Goal: Use online tool/utility: Utilize a website feature to perform a specific function

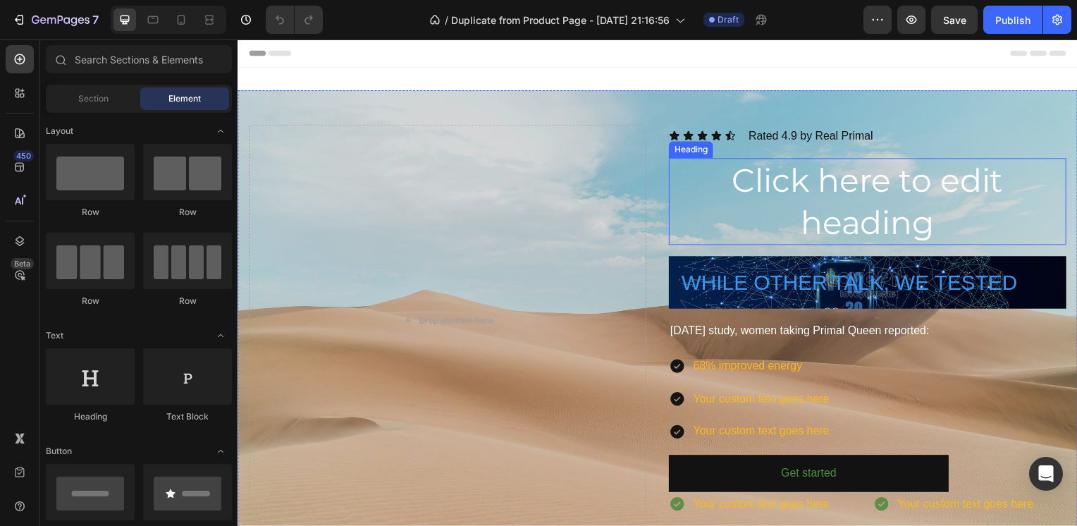
click at [755, 173] on h2 "Click here to edit heading" at bounding box center [872, 202] width 400 height 87
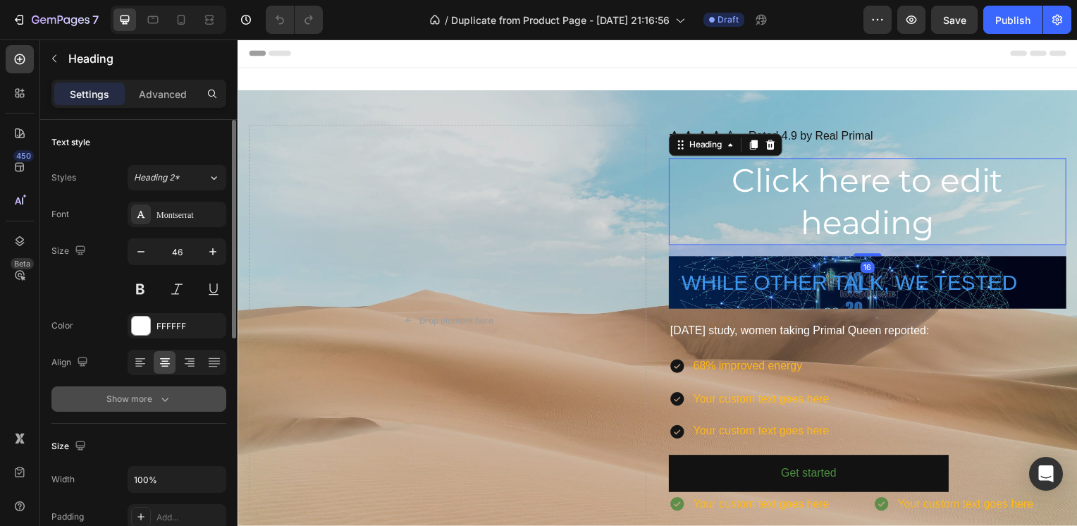
click at [161, 392] on icon "button" at bounding box center [165, 399] width 14 height 14
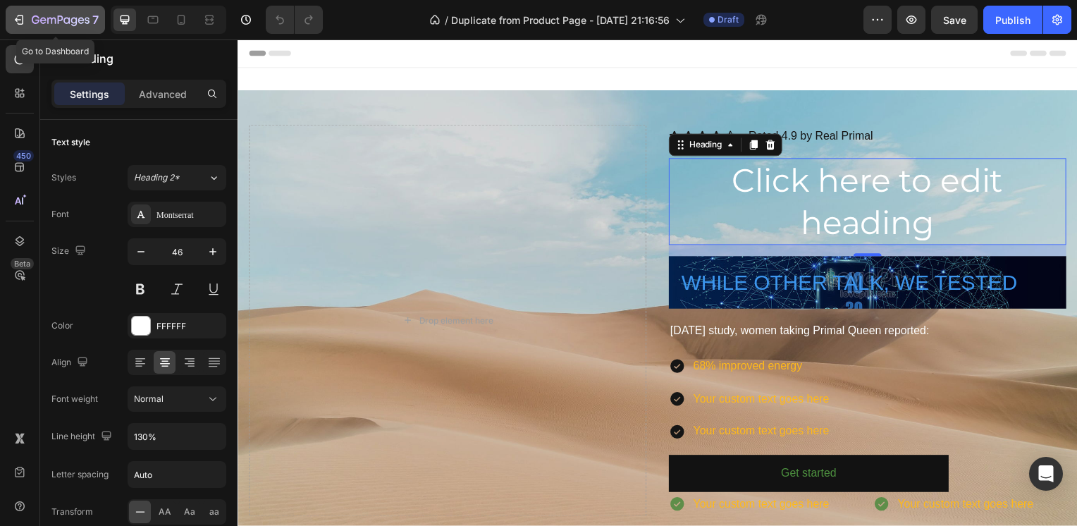
click at [73, 16] on icon "button" at bounding box center [61, 21] width 58 height 12
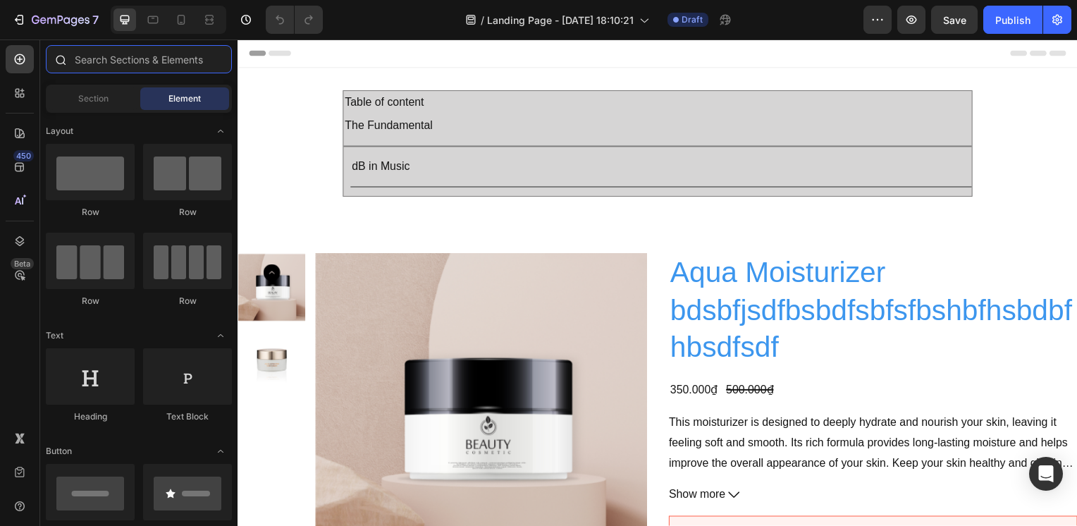
click at [169, 59] on input "text" at bounding box center [139, 59] width 186 height 28
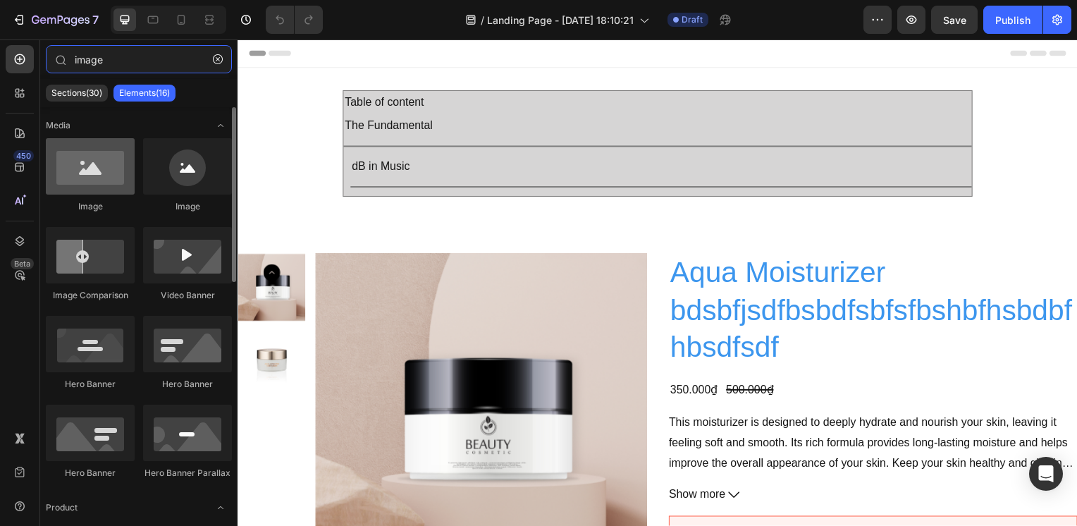
type input "image"
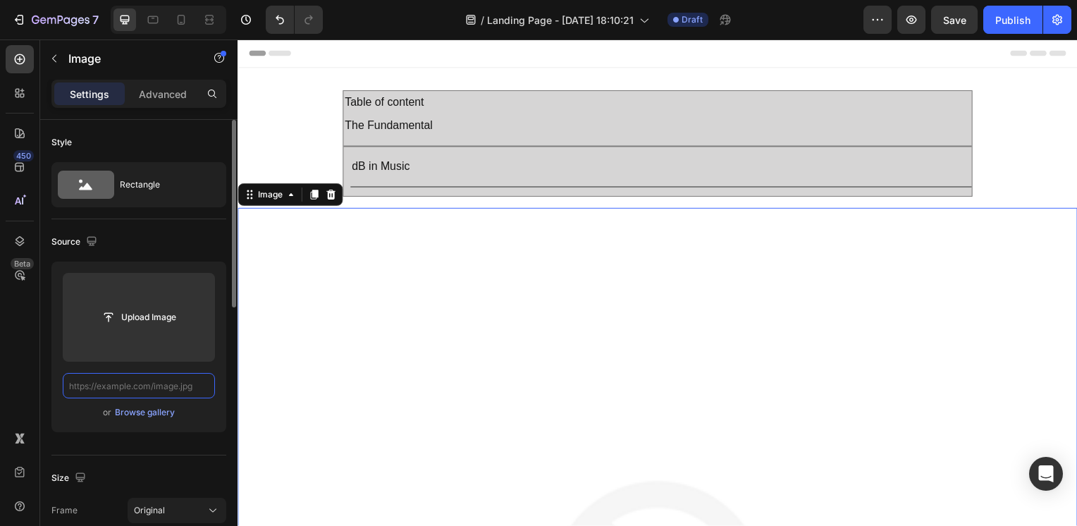
paste input "[URL][DOMAIN_NAME]"
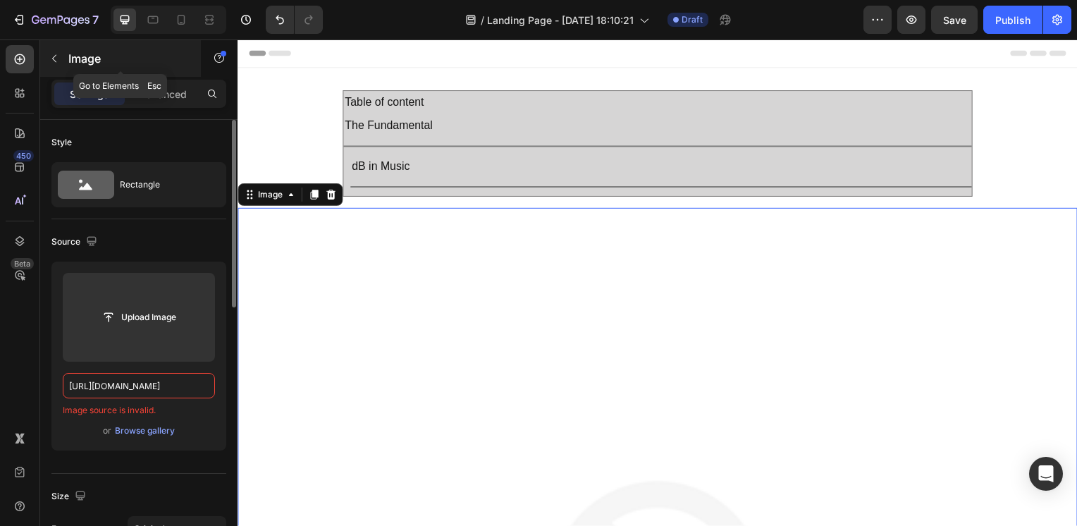
type input "[URL][DOMAIN_NAME]"
click at [141, 55] on p "Image" at bounding box center [128, 58] width 120 height 17
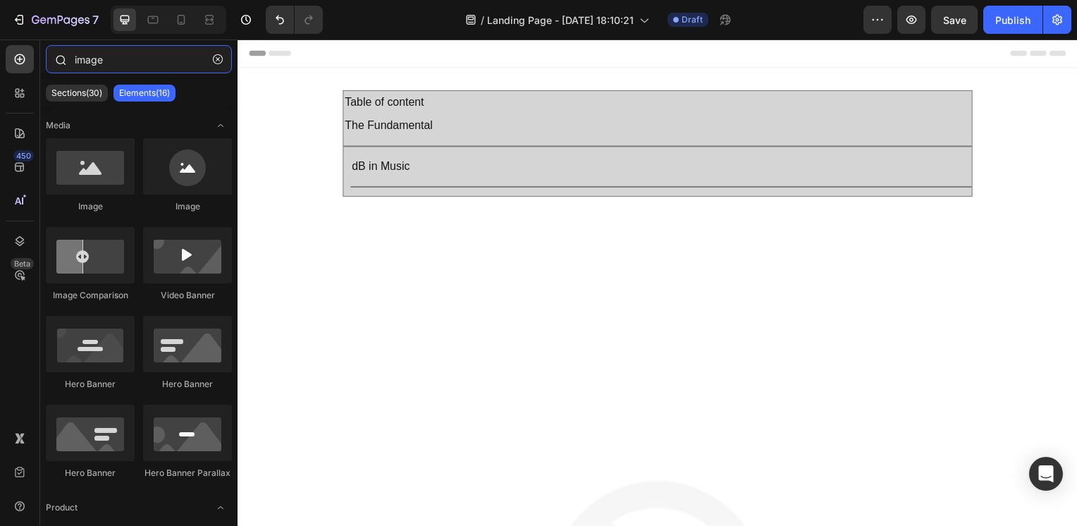
click at [132, 55] on input "image" at bounding box center [139, 59] width 186 height 28
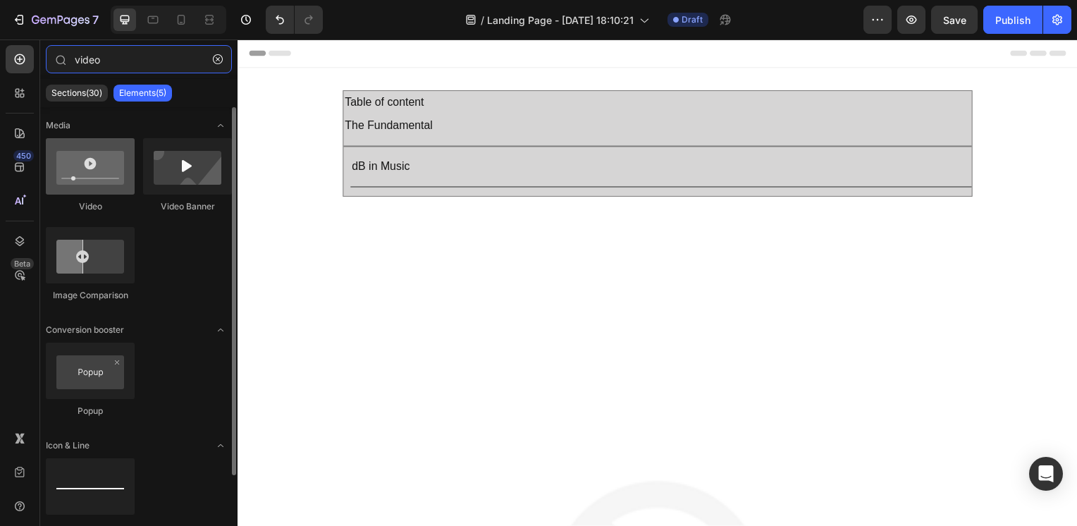
type input "video"
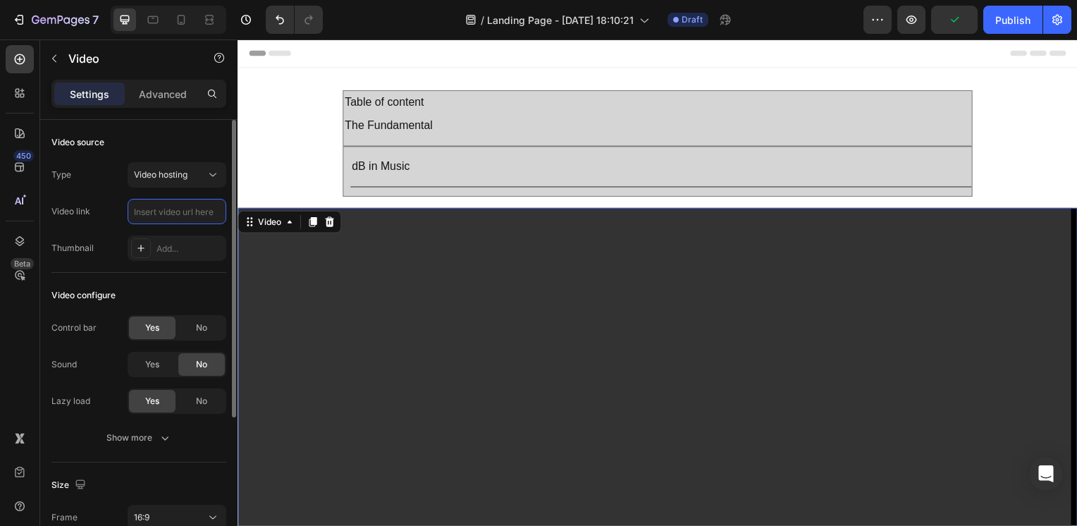
paste input "[URL][DOMAIN_NAME]"
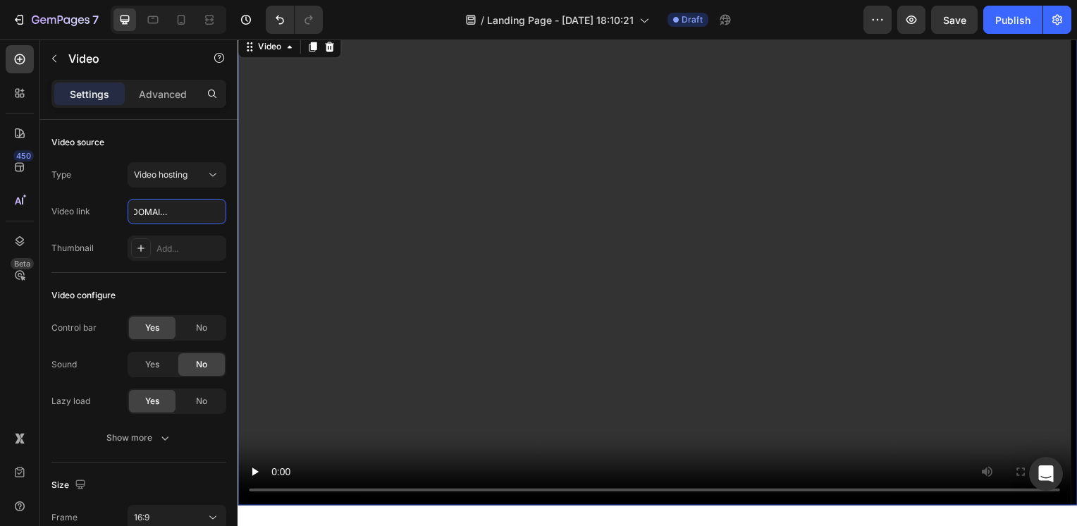
scroll to position [141, 0]
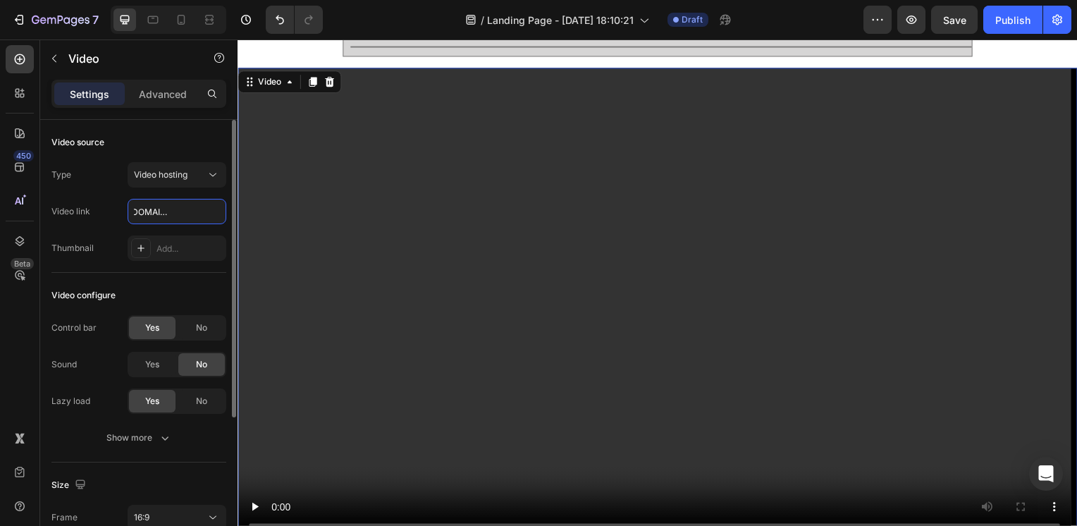
type input "[URL][DOMAIN_NAME]"
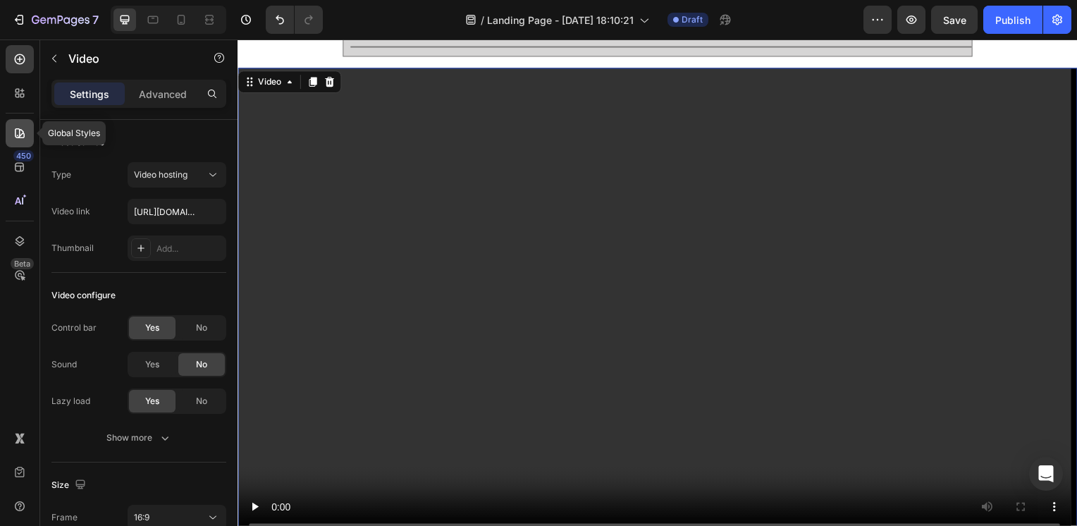
click at [20, 140] on div at bounding box center [20, 133] width 28 height 28
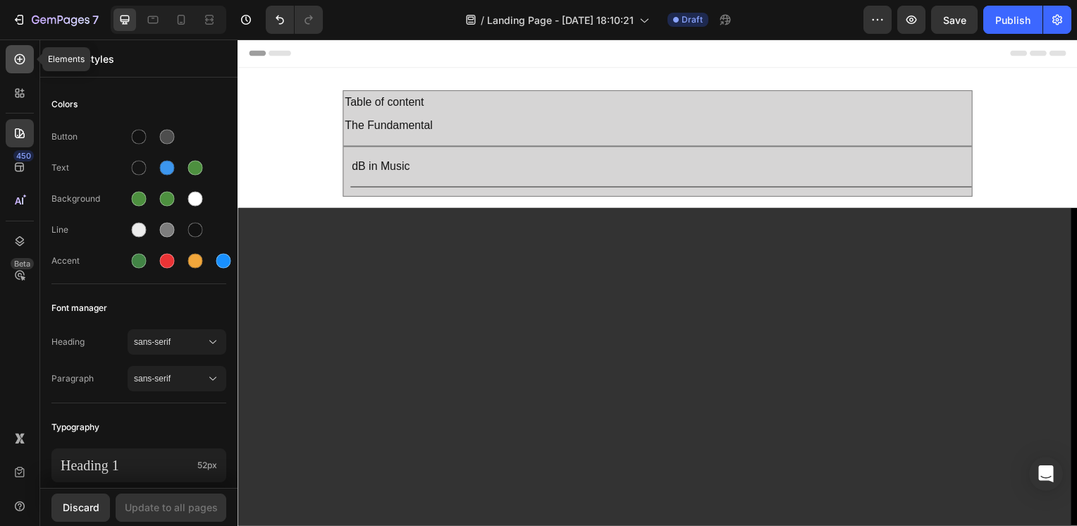
click at [31, 63] on div at bounding box center [20, 59] width 28 height 28
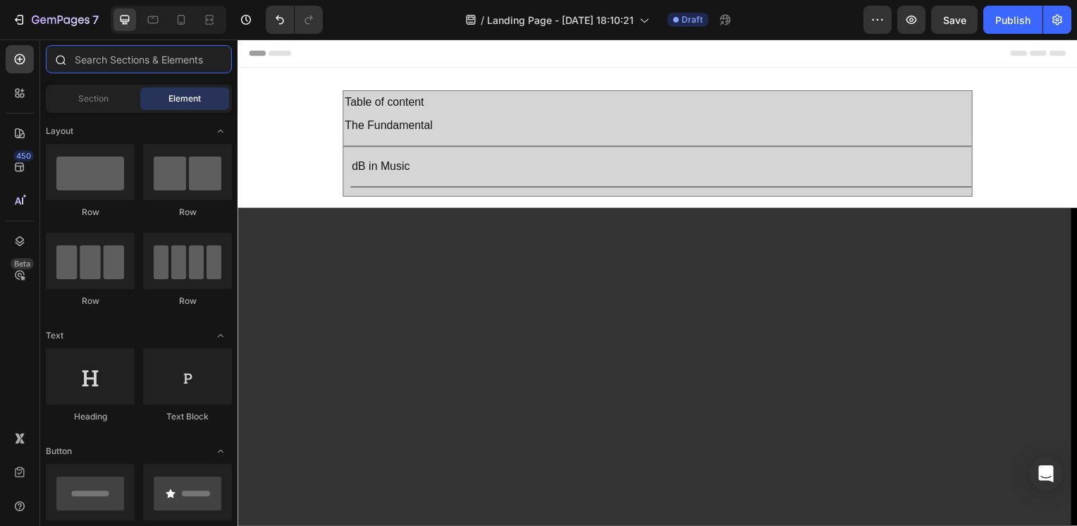
click at [104, 65] on input "text" at bounding box center [139, 59] width 186 height 28
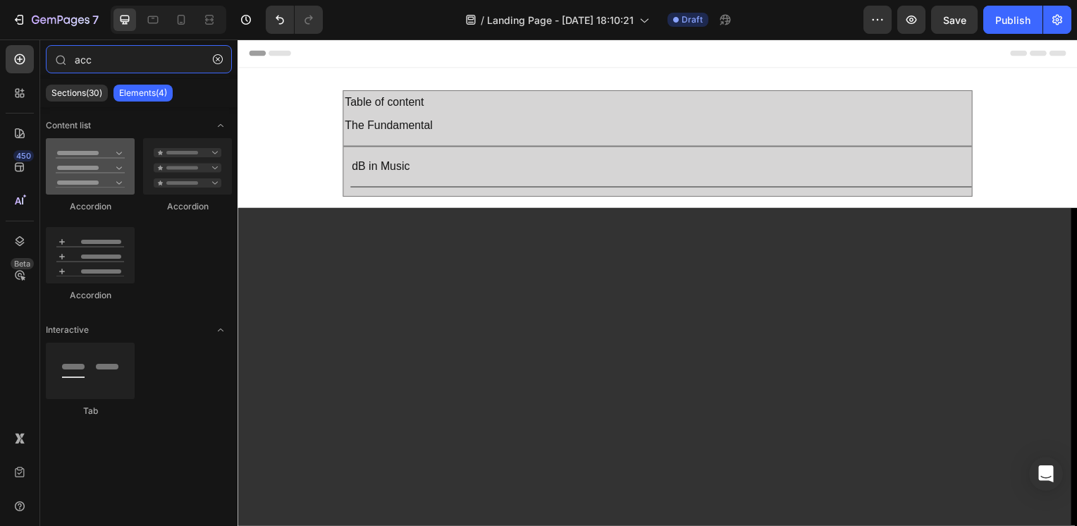
type input "acc"
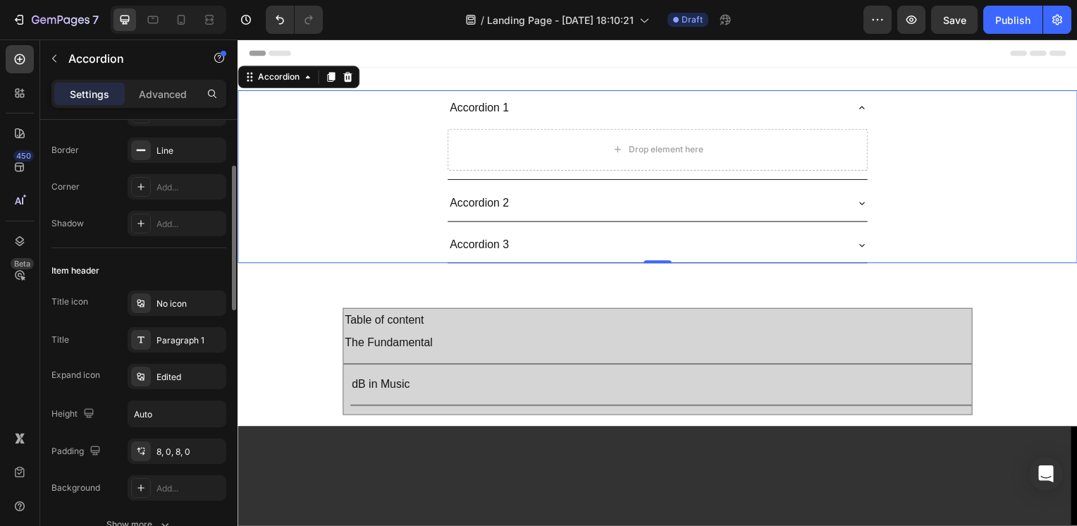
scroll to position [282, 0]
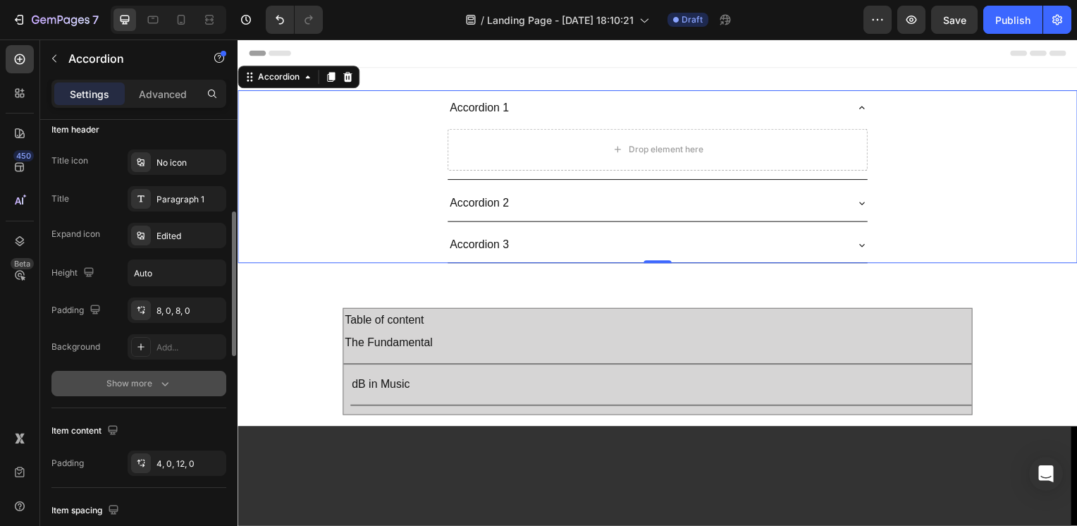
click at [168, 374] on button "Show more" at bounding box center [138, 383] width 175 height 25
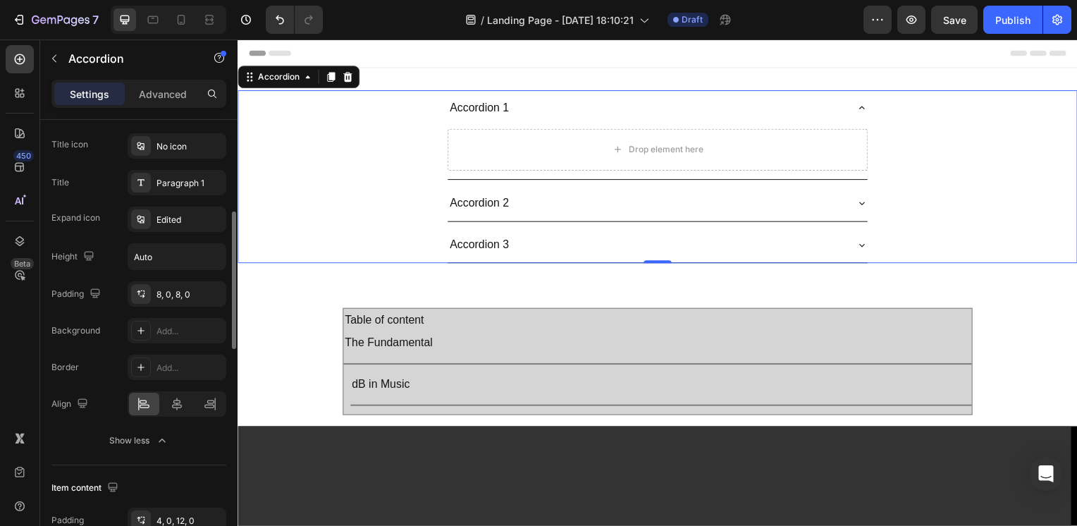
scroll to position [0, 0]
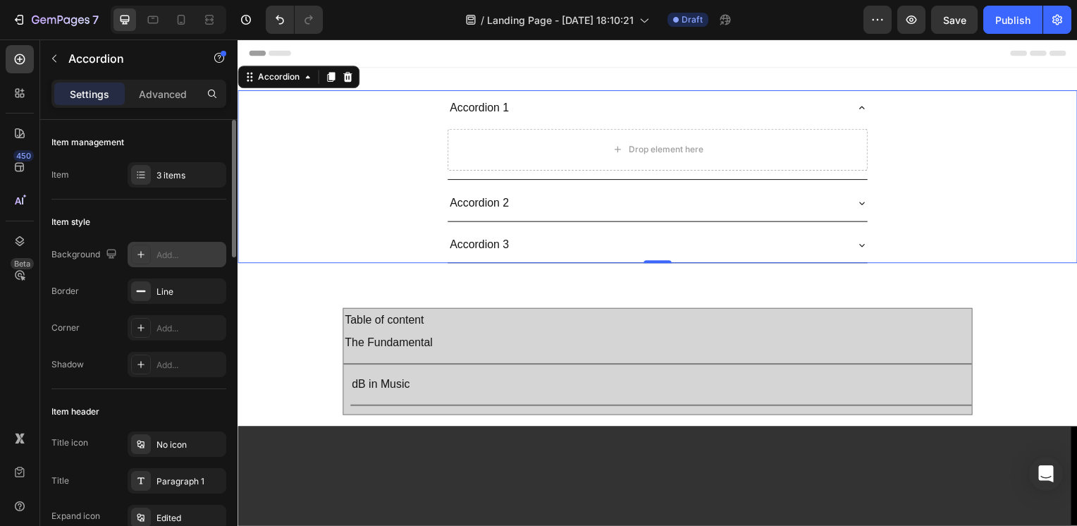
click at [178, 258] on div "Add..." at bounding box center [189, 255] width 66 height 13
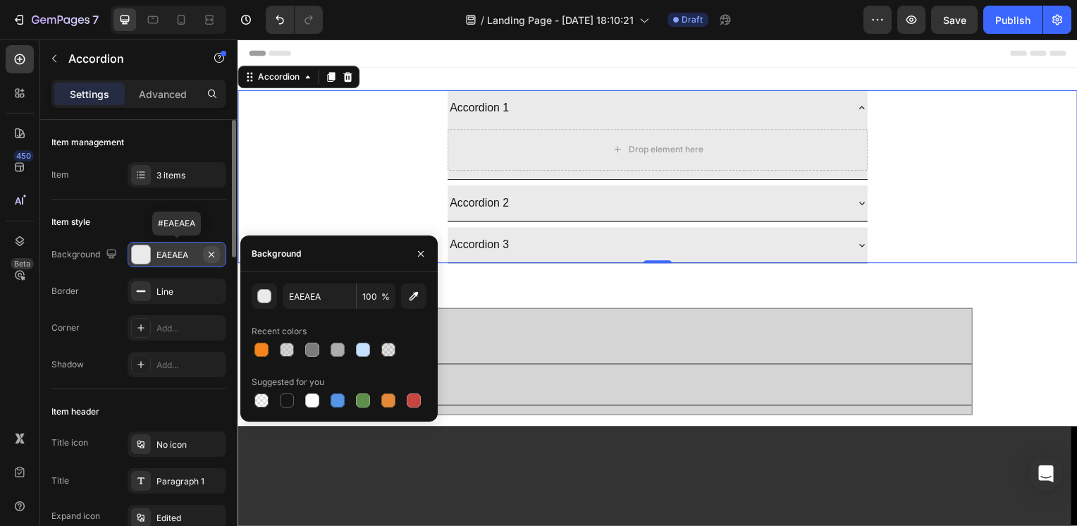
click at [220, 253] on button "button" at bounding box center [211, 254] width 17 height 17
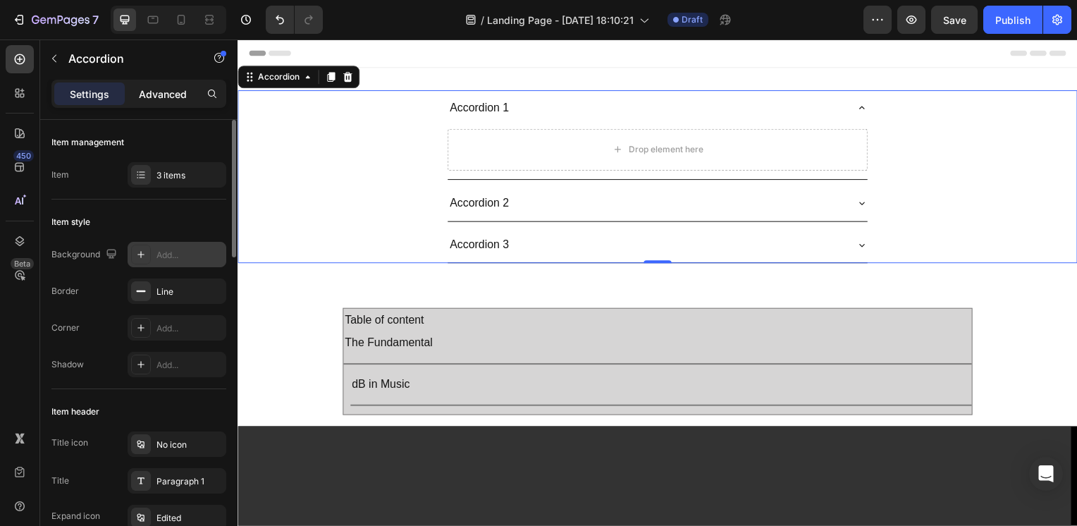
click at [152, 87] on p "Advanced" at bounding box center [163, 94] width 48 height 15
type input "100%"
type input "100"
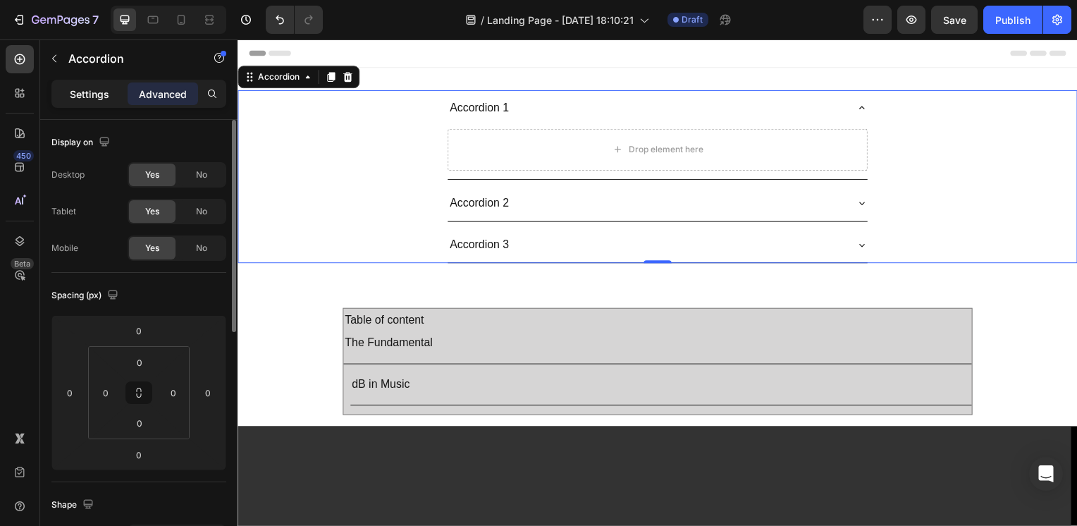
click at [91, 91] on p "Settings" at bounding box center [89, 94] width 39 height 15
type input "8"
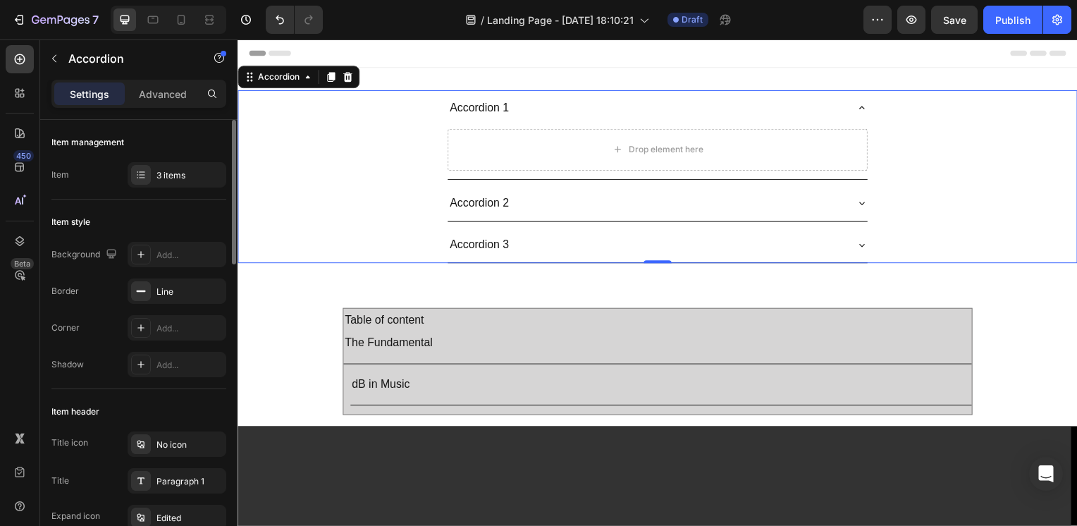
click at [863, 107] on icon at bounding box center [866, 108] width 6 height 3
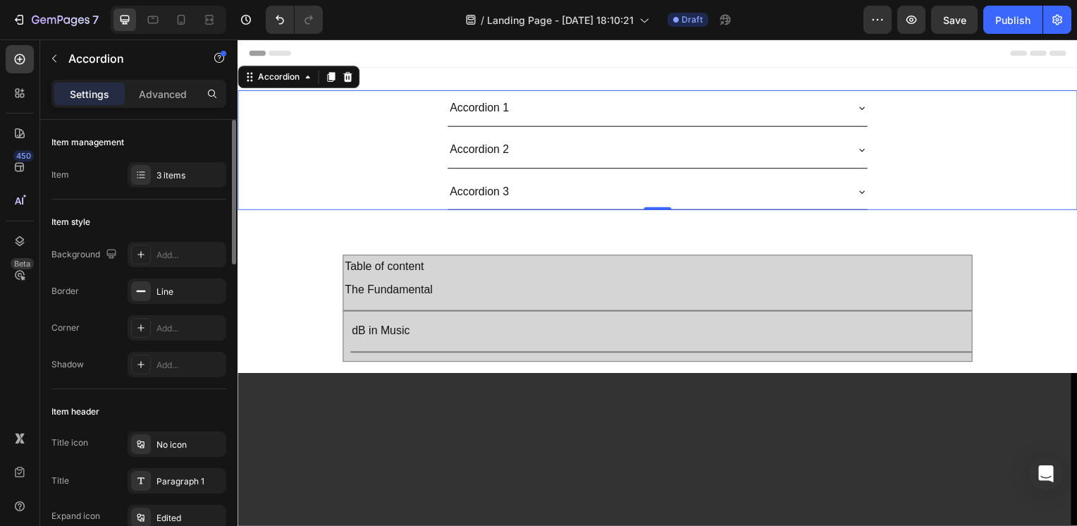
click at [860, 107] on icon at bounding box center [865, 108] width 11 height 11
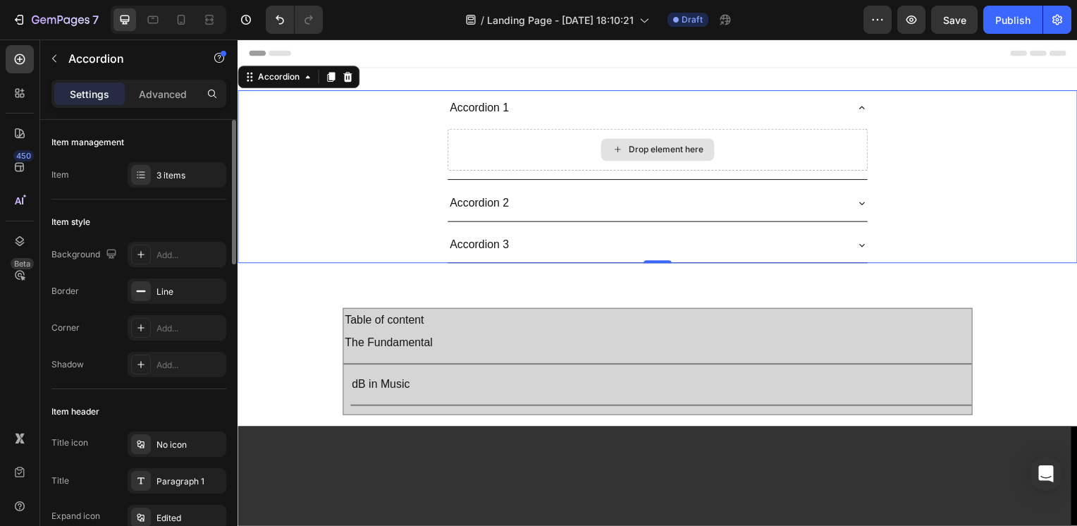
click at [496, 130] on div "Drop element here" at bounding box center [660, 151] width 423 height 42
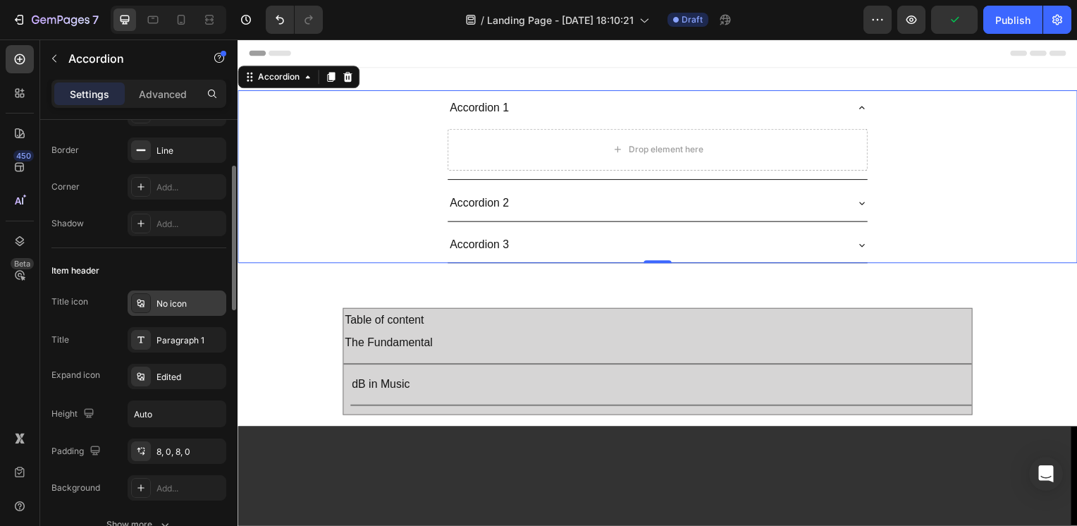
scroll to position [282, 0]
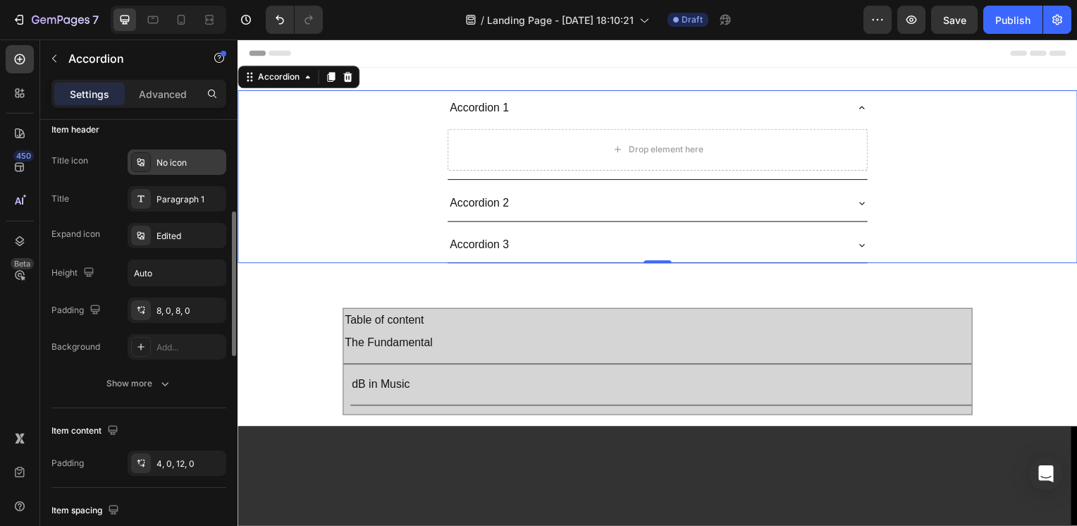
click at [183, 156] on div "No icon" at bounding box center [189, 162] width 66 height 13
click at [169, 230] on div "Edited" at bounding box center [189, 236] width 66 height 13
